Goal: Information Seeking & Learning: Learn about a topic

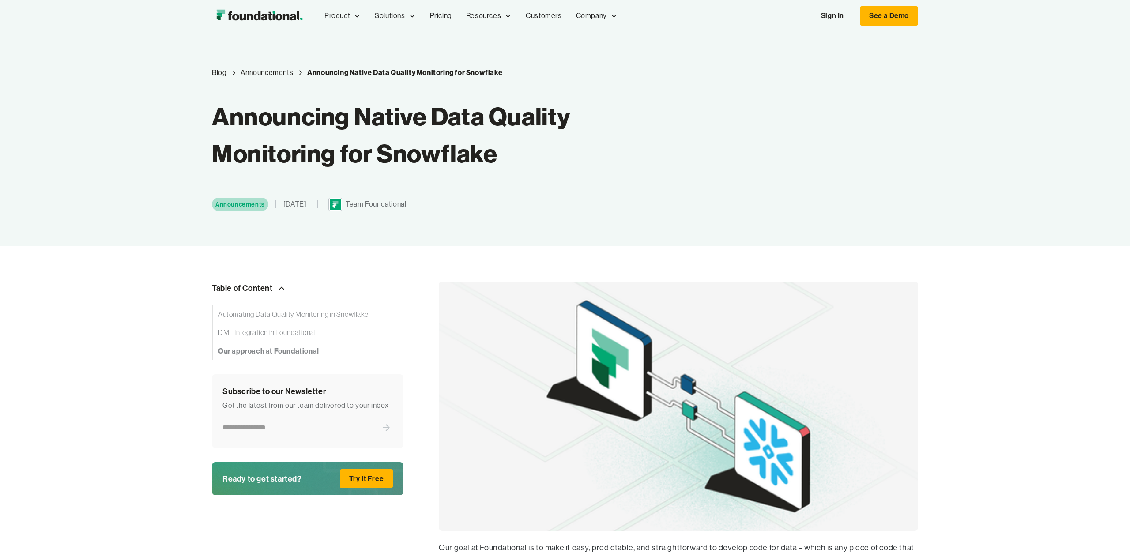
click at [431, 17] on link "Pricing" at bounding box center [441, 15] width 36 height 29
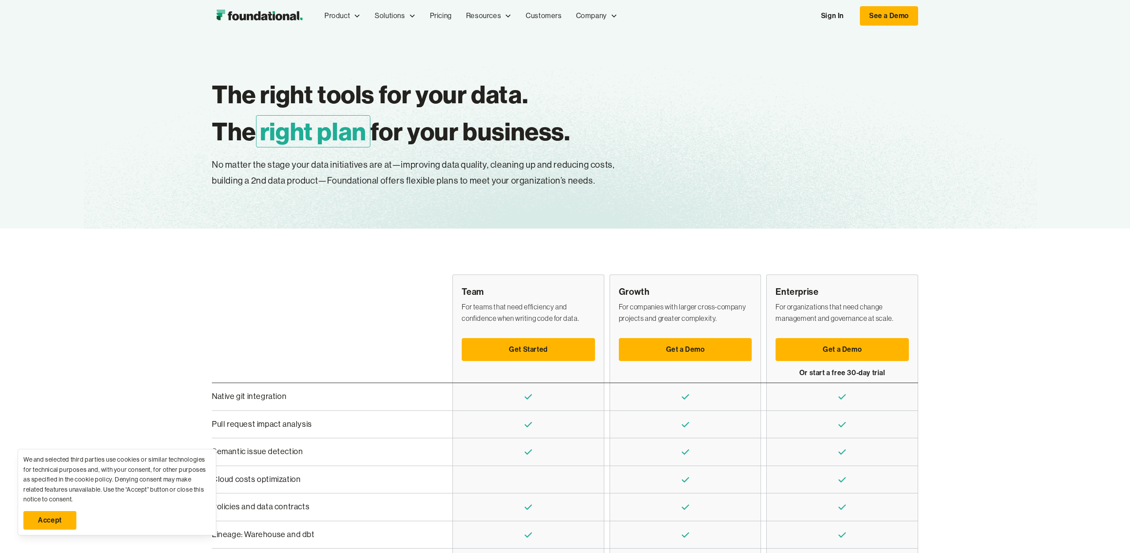
click at [63, 516] on link "Accept" at bounding box center [49, 520] width 53 height 19
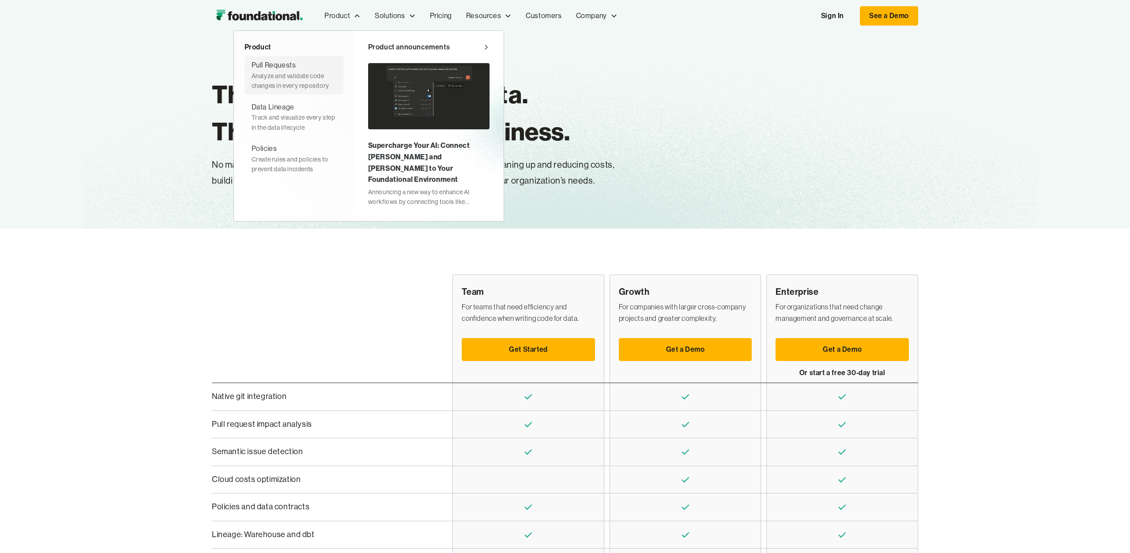
click at [297, 71] on div "Analyze and validate code changes in every repository" at bounding box center [294, 81] width 85 height 20
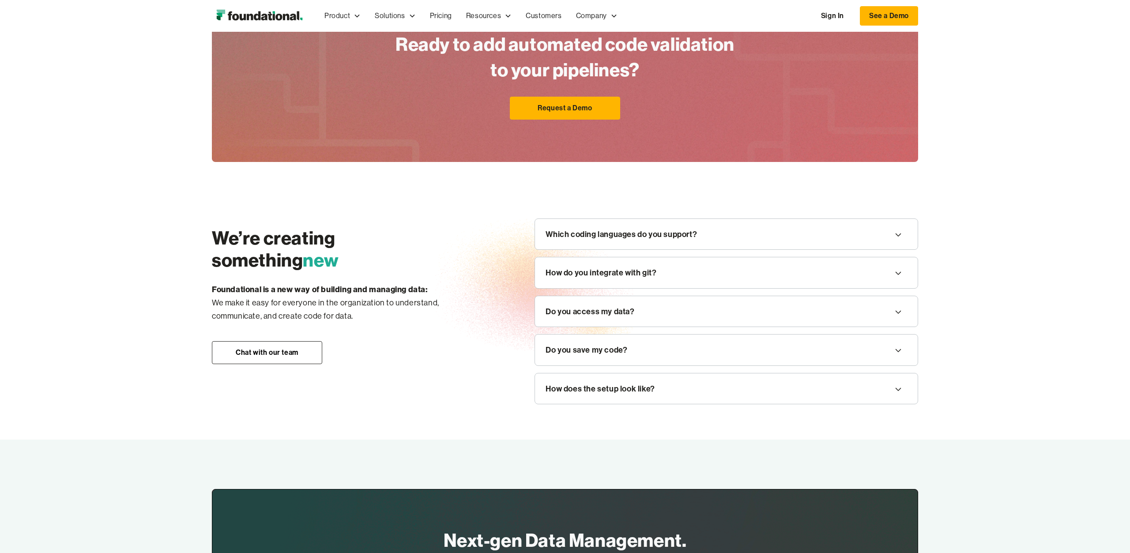
scroll to position [1078, 0]
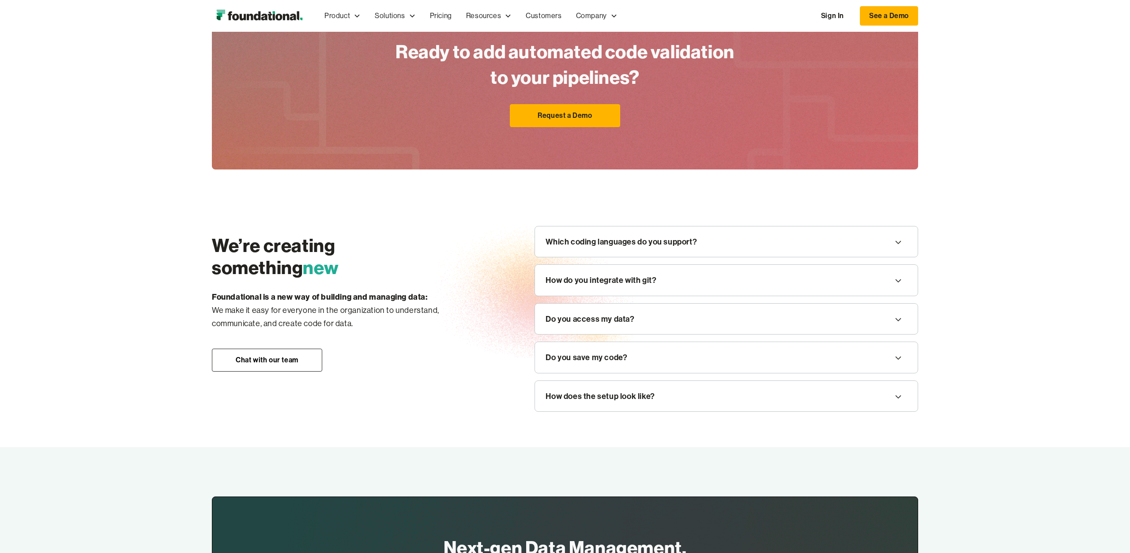
click at [599, 369] on div "Do you save my code?" at bounding box center [726, 357] width 383 height 31
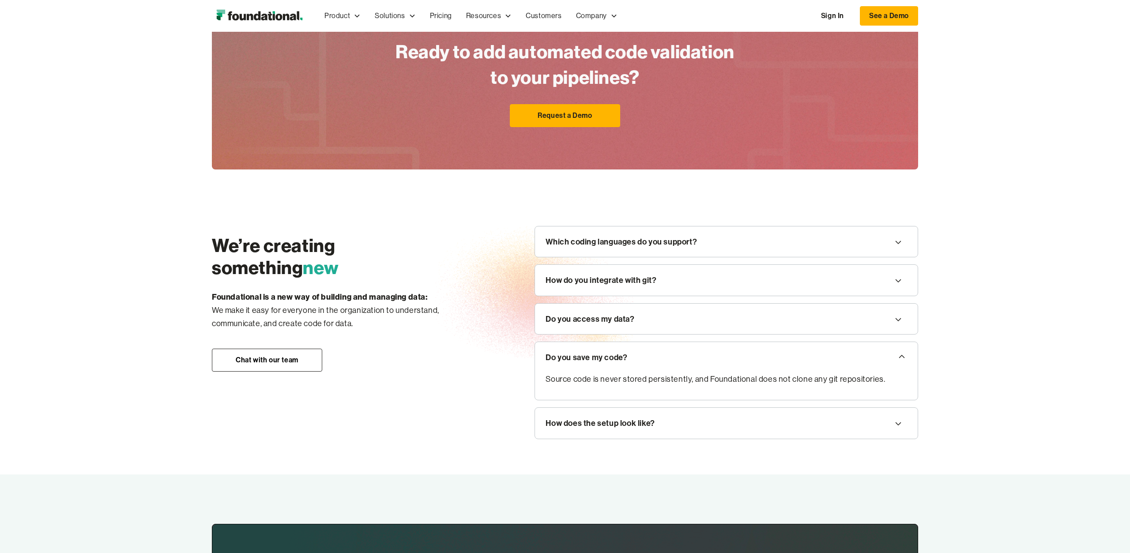
click at [601, 322] on div "Do you access my data?" at bounding box center [589, 318] width 89 height 13
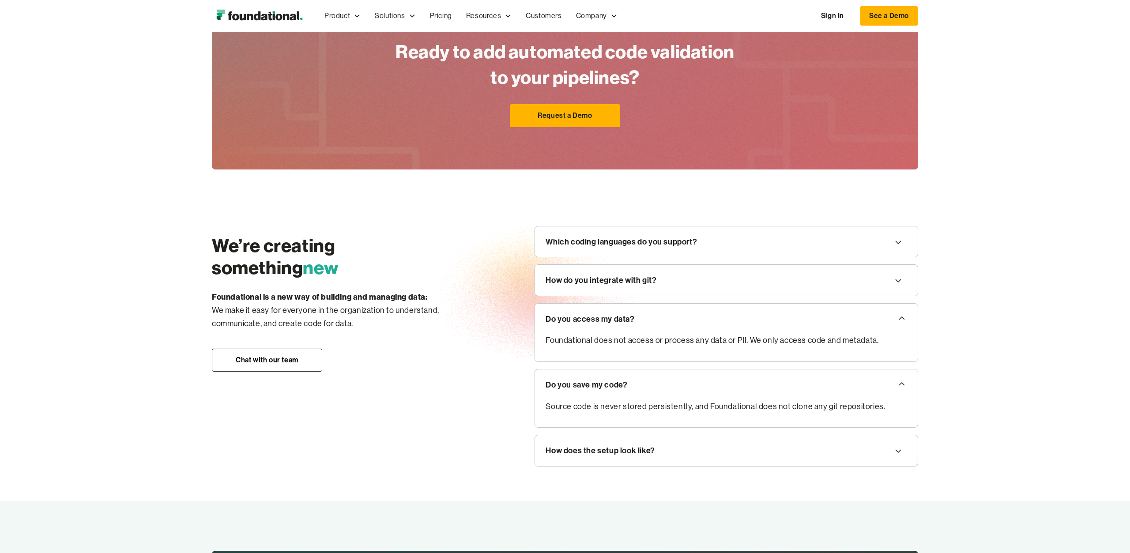
click at [611, 280] on div "How do you integrate with git?" at bounding box center [600, 280] width 111 height 13
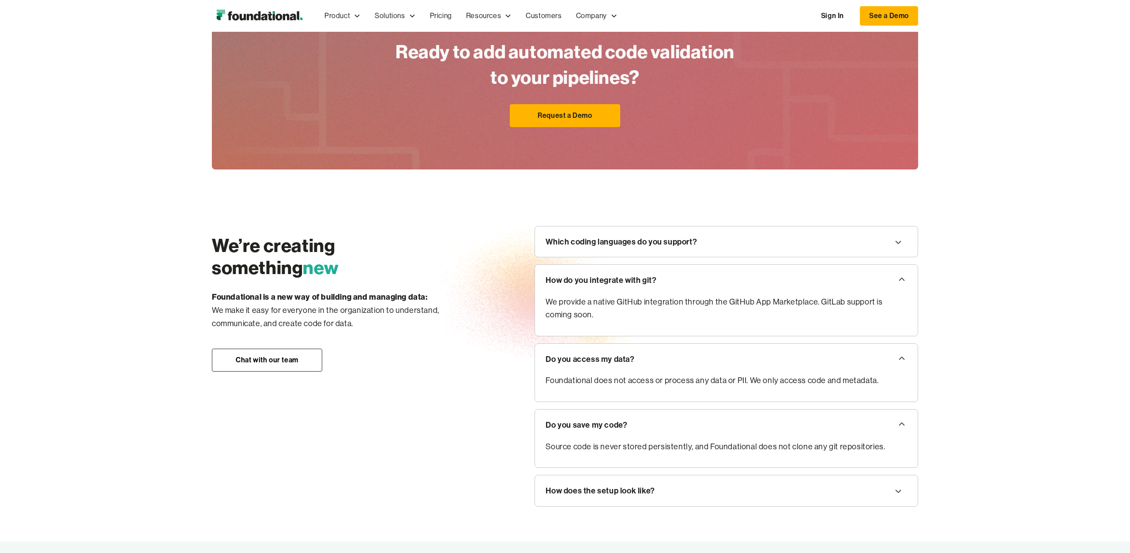
click at [622, 242] on div "Which coding languages do you support?" at bounding box center [620, 241] width 151 height 13
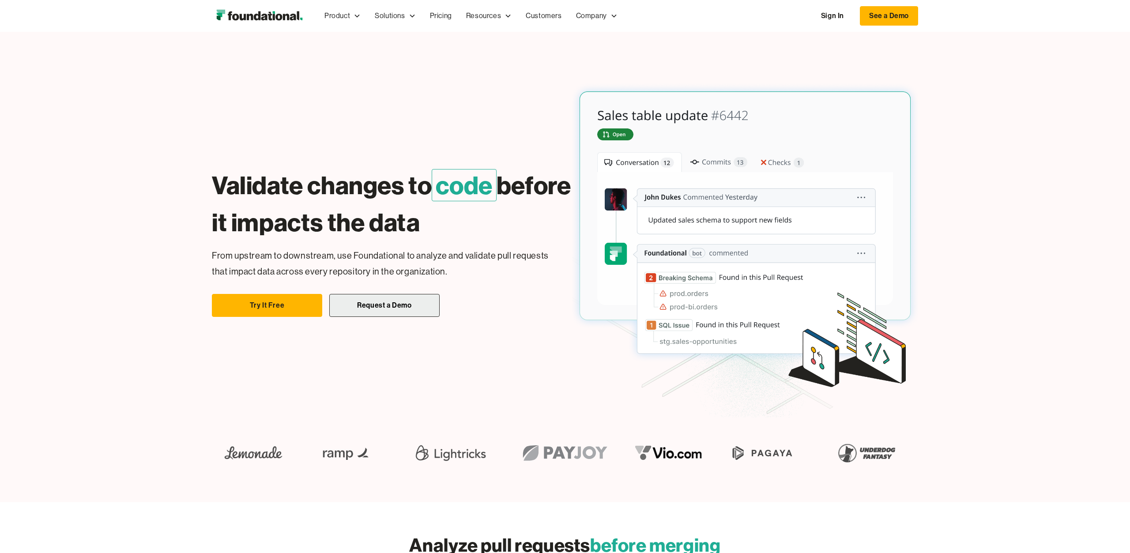
scroll to position [0, 0]
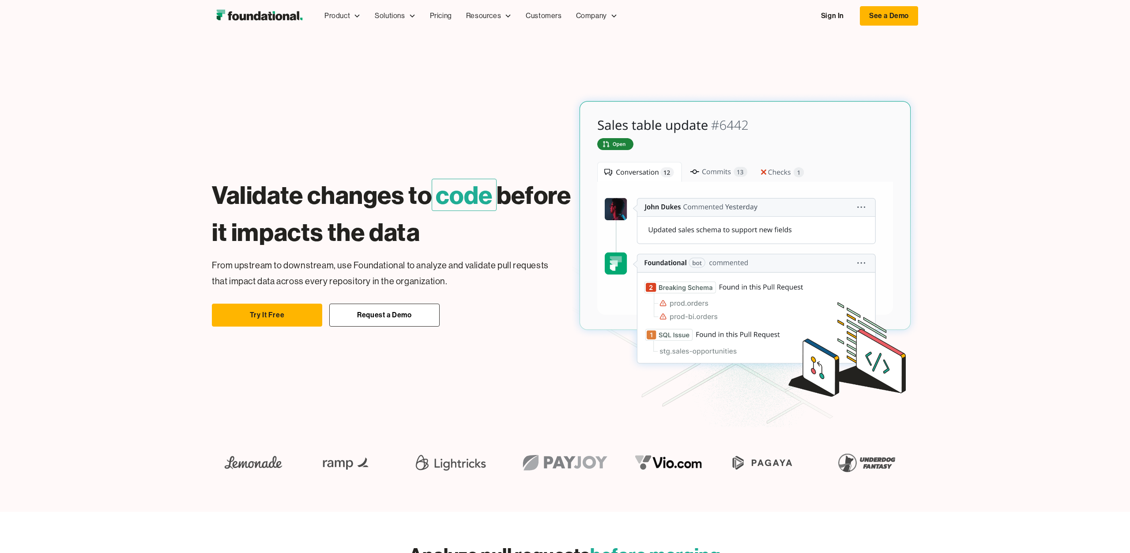
click at [400, 154] on div "Validate changes to code before it impacts the data Easily change dbt Without b…" at bounding box center [565, 247] width 706 height 360
